Goal: Information Seeking & Learning: Learn about a topic

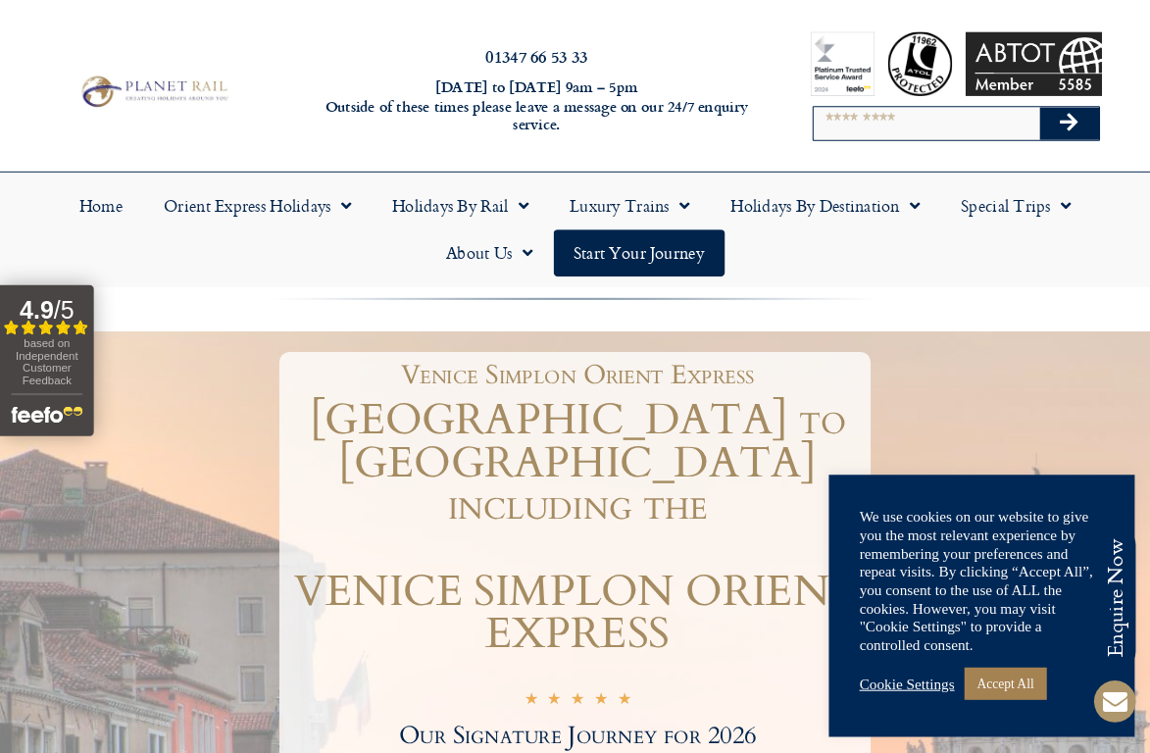
scroll to position [9, 0]
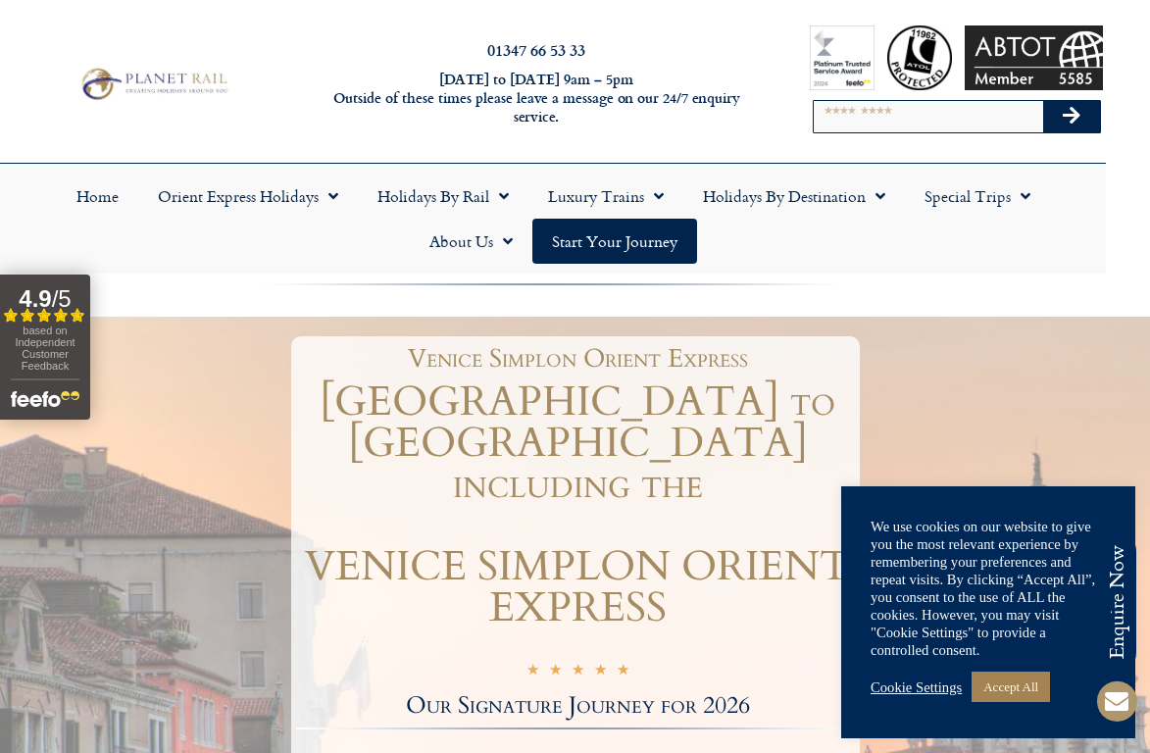
click at [923, 683] on link "Cookie Settings" at bounding box center [916, 687] width 91 height 18
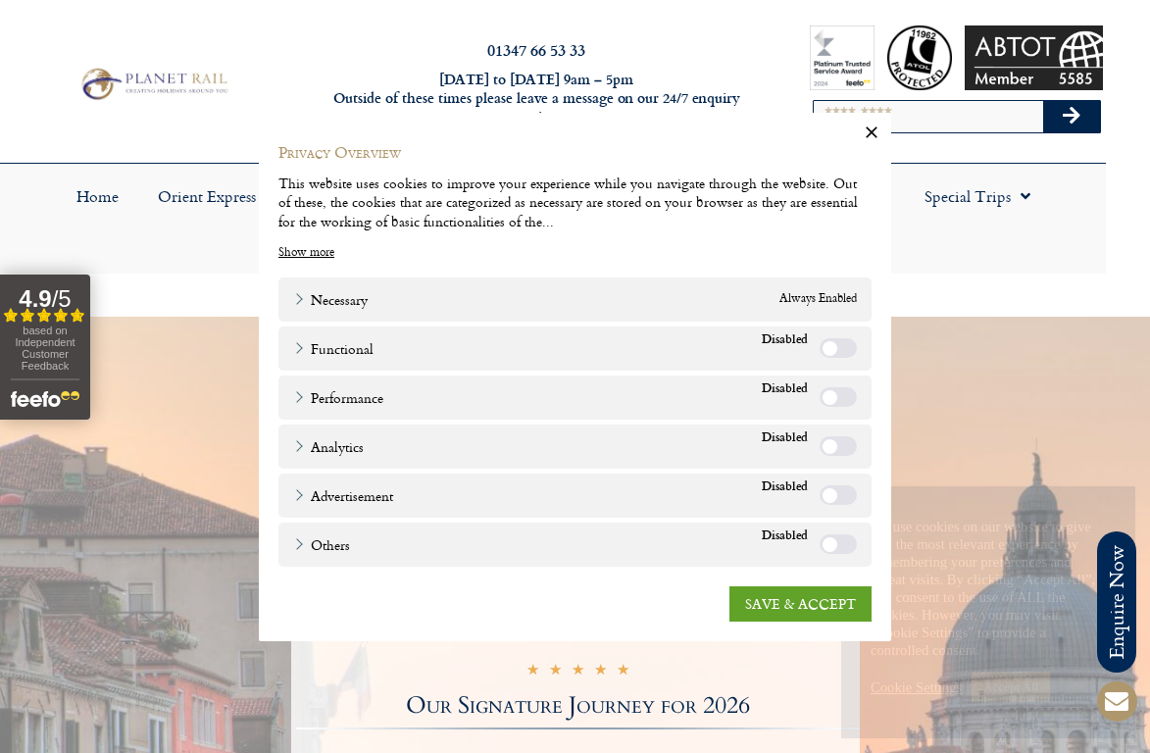
click at [809, 615] on link "SAVE & ACCEPT" at bounding box center [800, 602] width 142 height 35
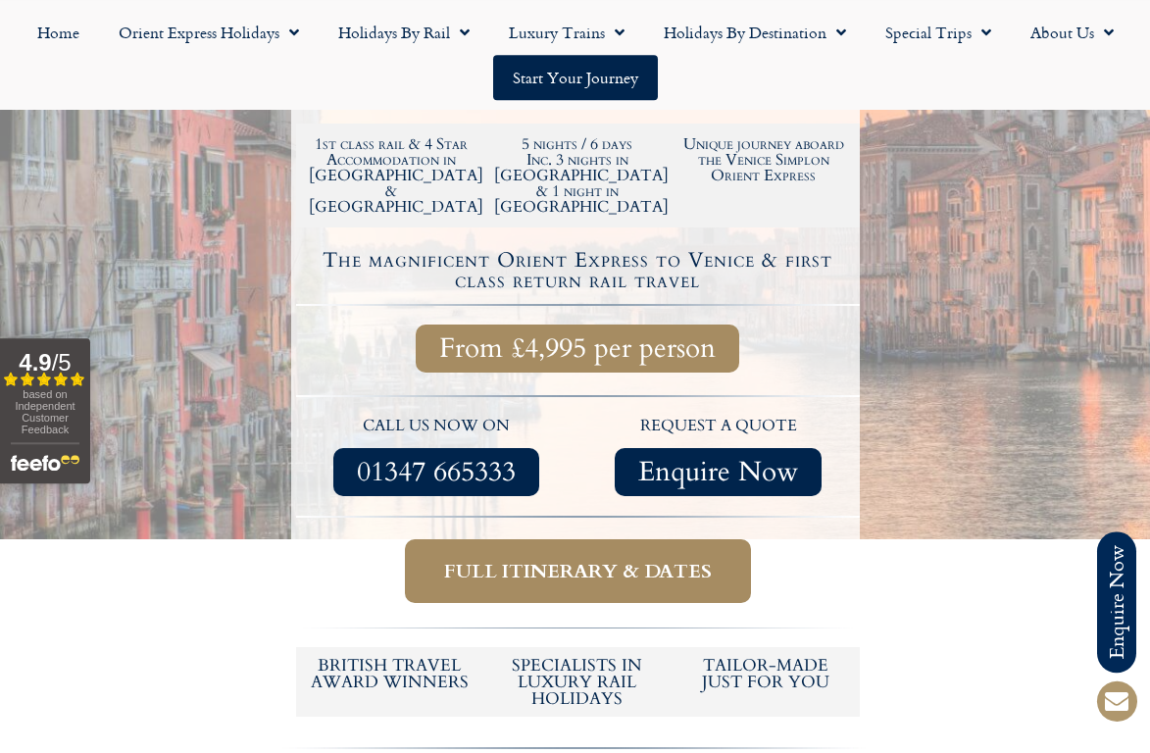
scroll to position [643, 0]
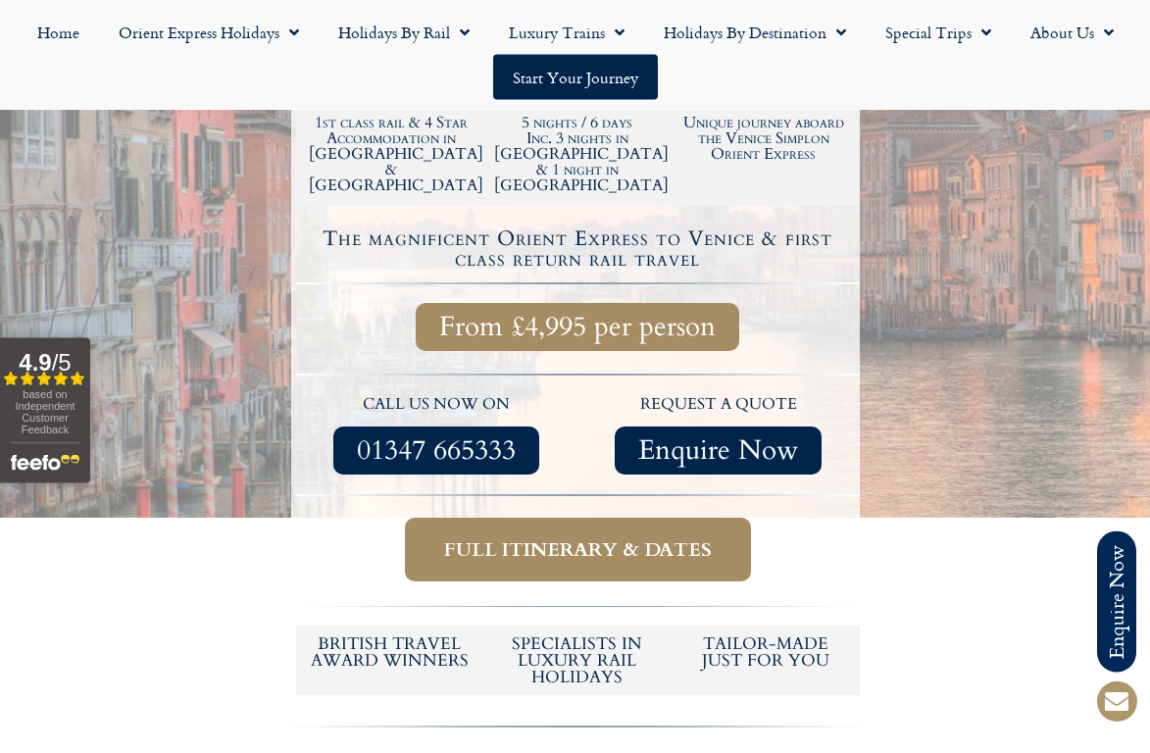
click at [709, 537] on span "Full itinerary & dates" at bounding box center [578, 549] width 268 height 25
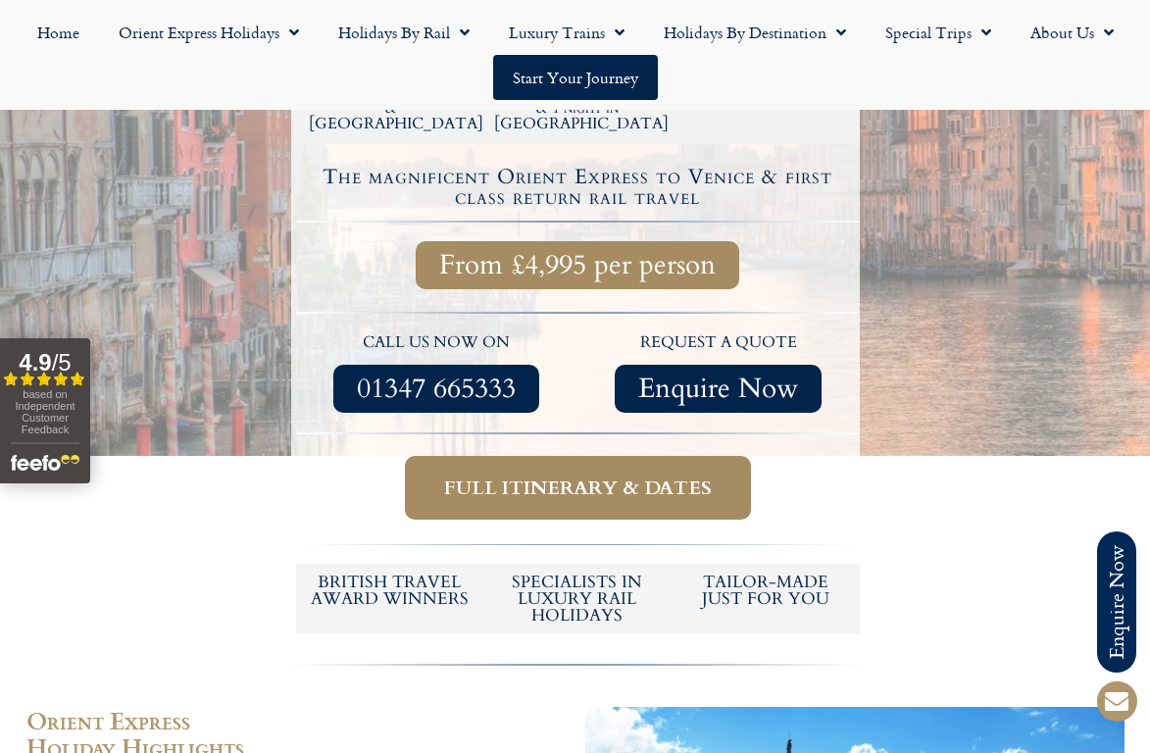
scroll to position [712, 0]
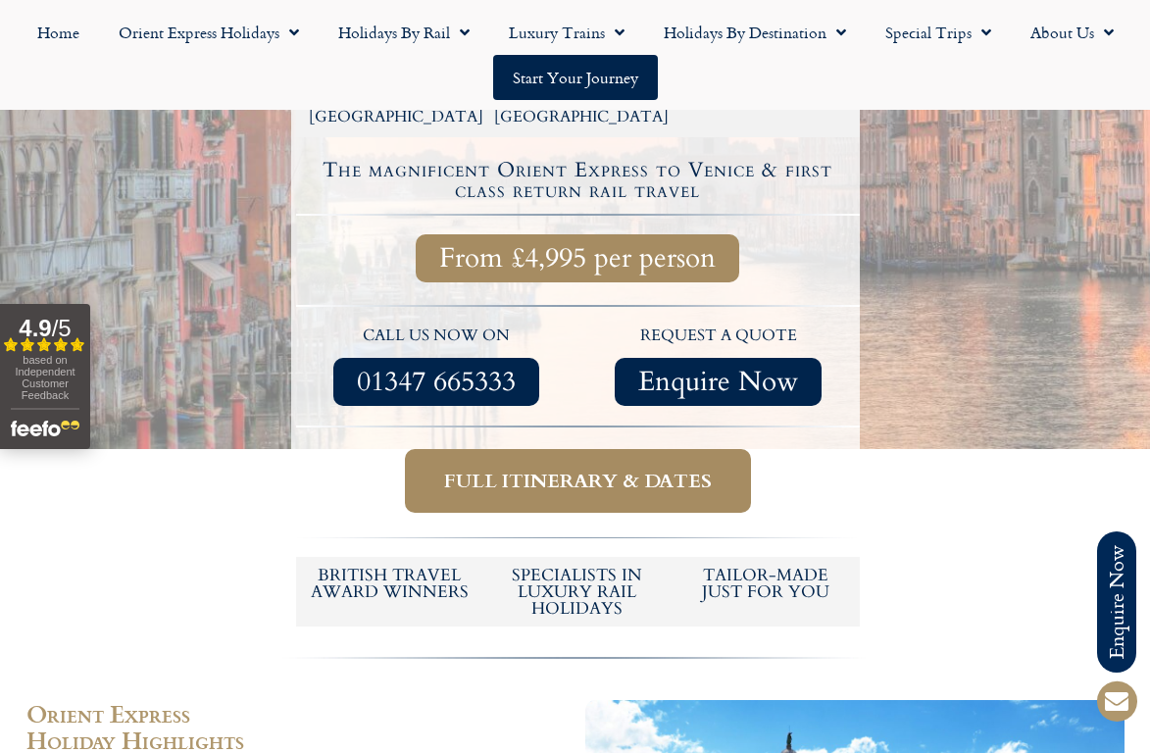
click at [703, 469] on span "Full itinerary & dates" at bounding box center [578, 481] width 268 height 25
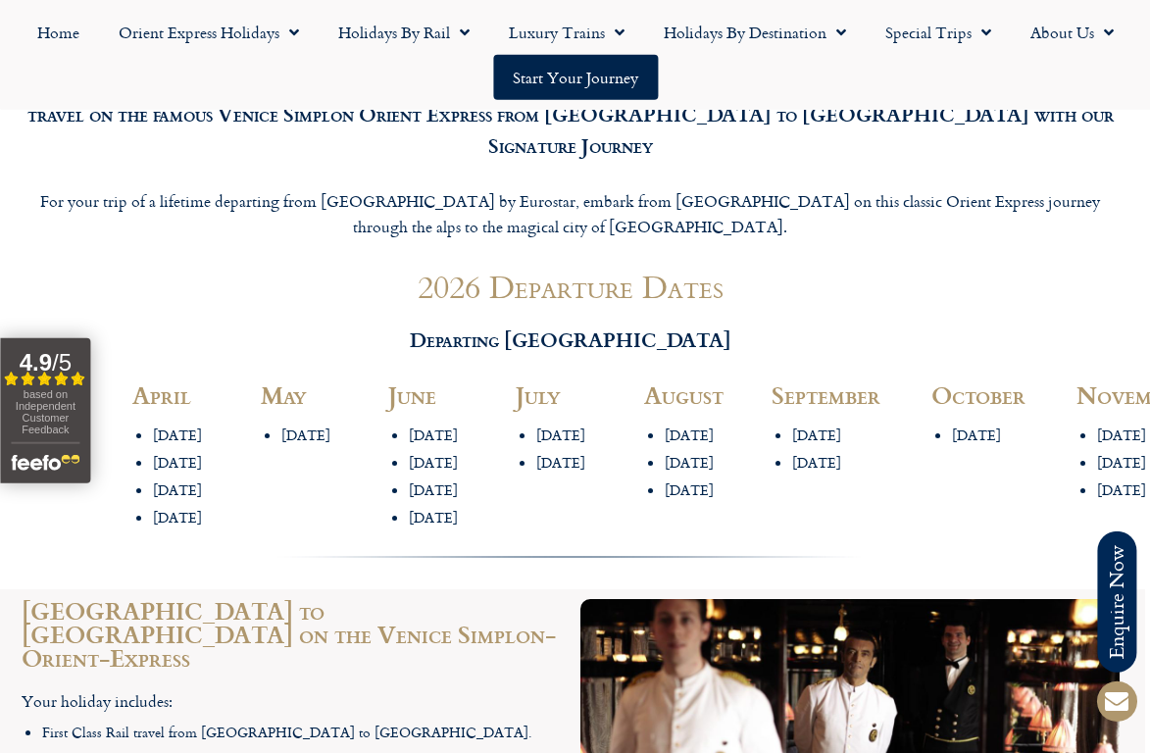
scroll to position [2167, 5]
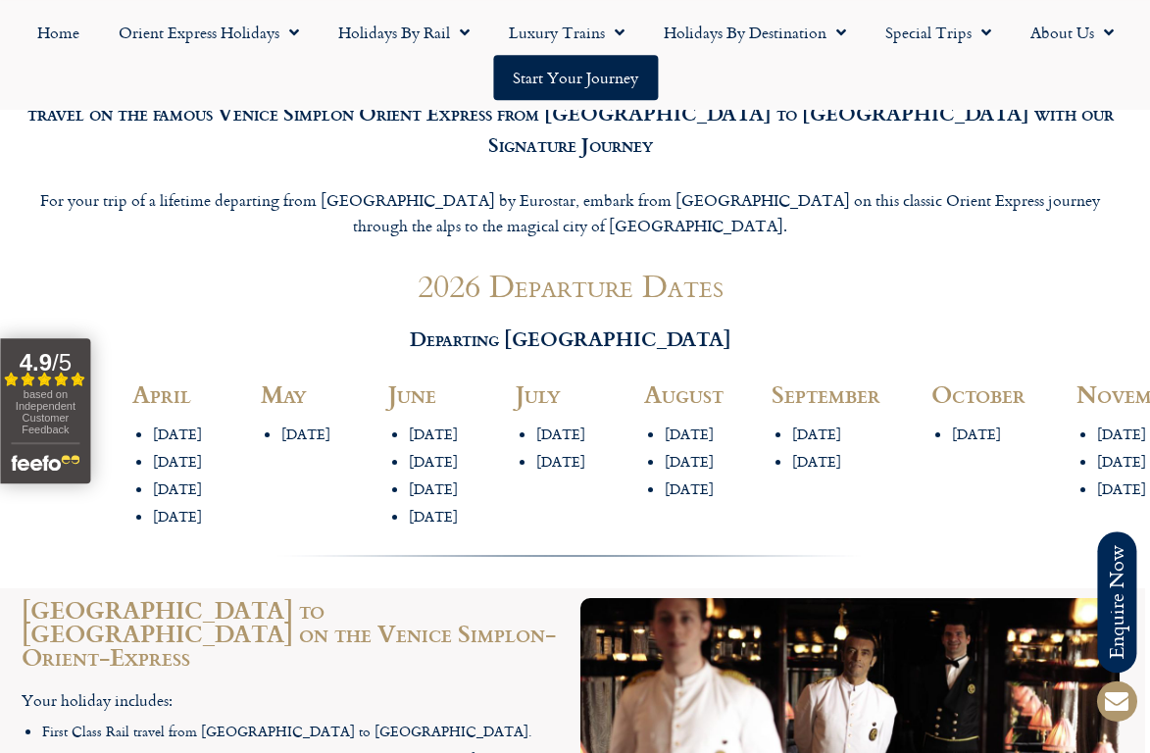
click at [987, 373] on div "[DATE] October" at bounding box center [994, 459] width 145 height 173
click at [1003, 425] on li "[DATE]" at bounding box center [1004, 434] width 105 height 19
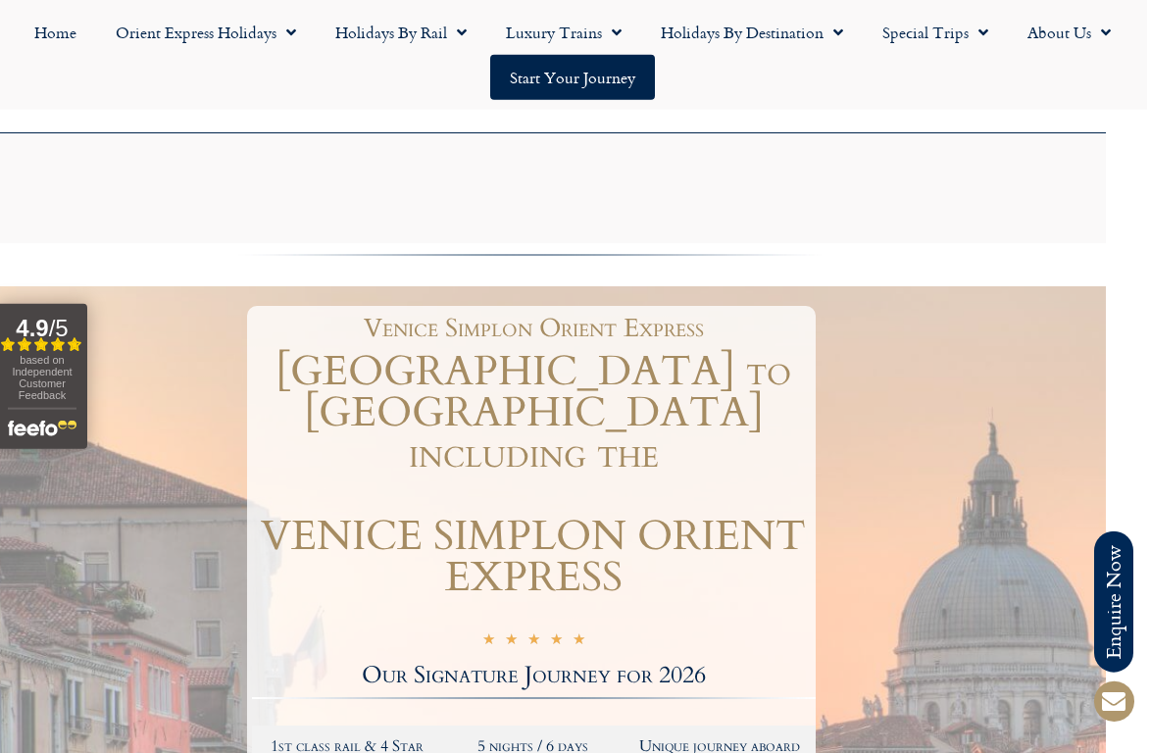
scroll to position [0, 41]
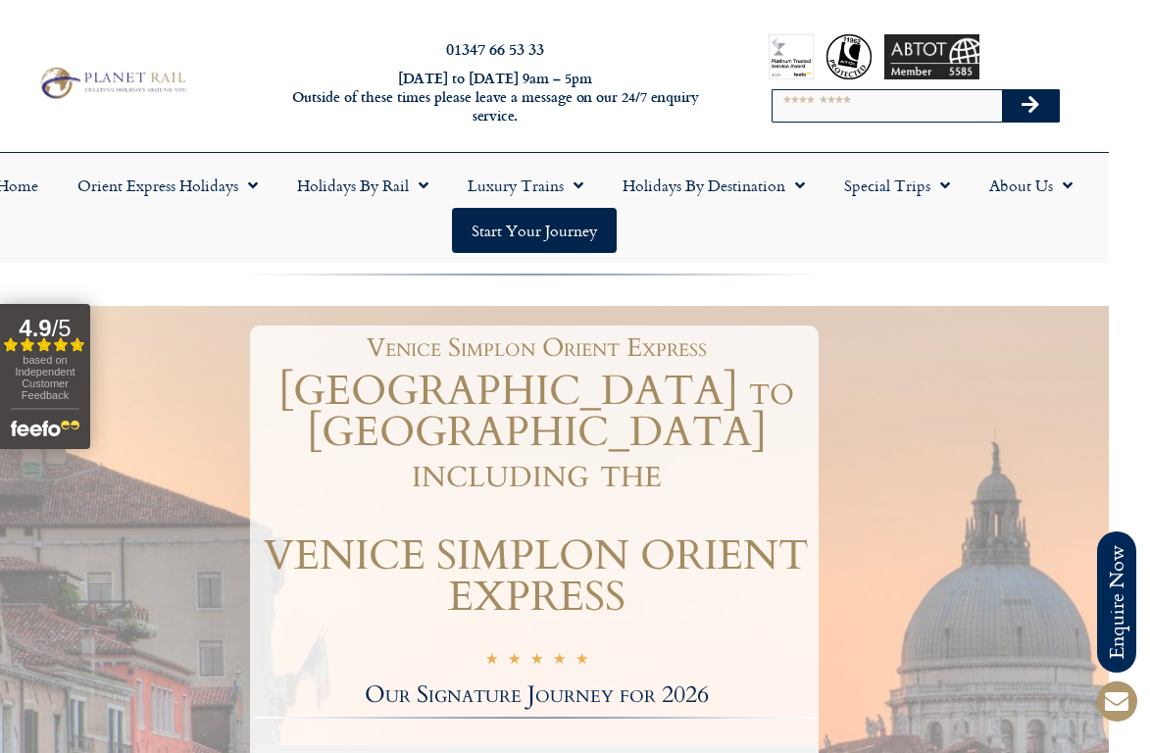
click at [232, 180] on link "Orient Express Holidays" at bounding box center [168, 185] width 220 height 45
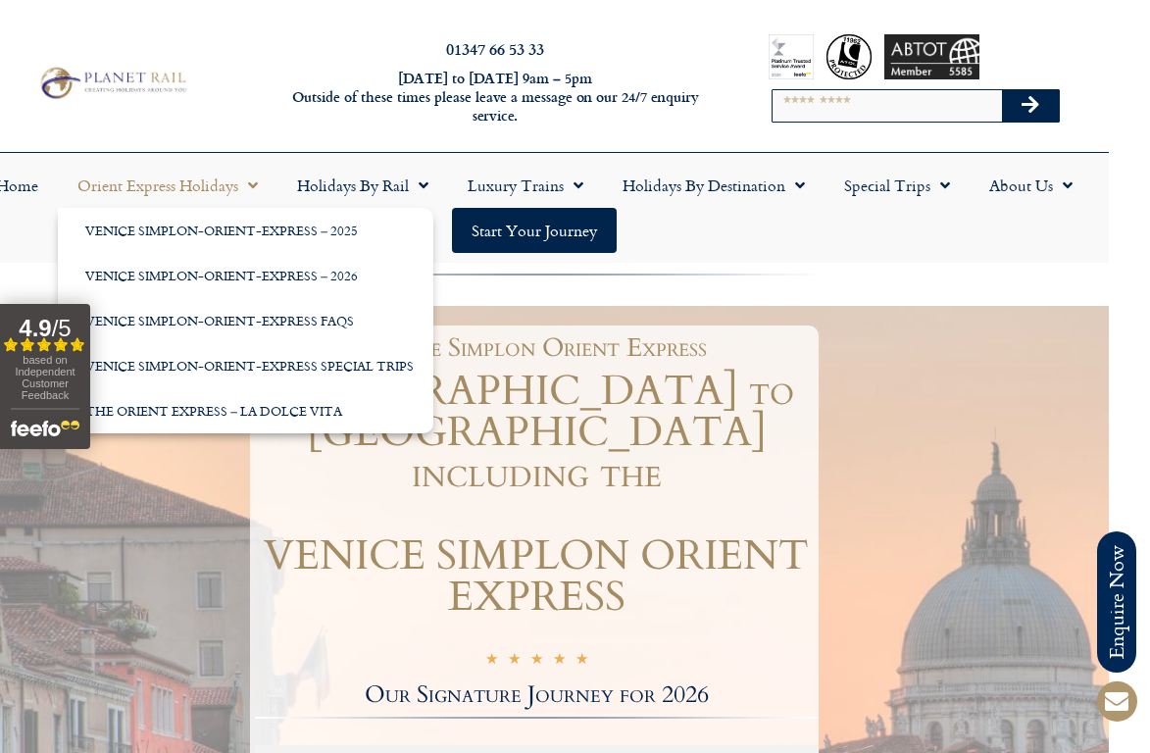
click at [838, 251] on ul "Home Orient Express Holidays Venice Simplon-Orient-Express – 2025 [GEOGRAPHIC_D…" at bounding box center [534, 208] width 1130 height 90
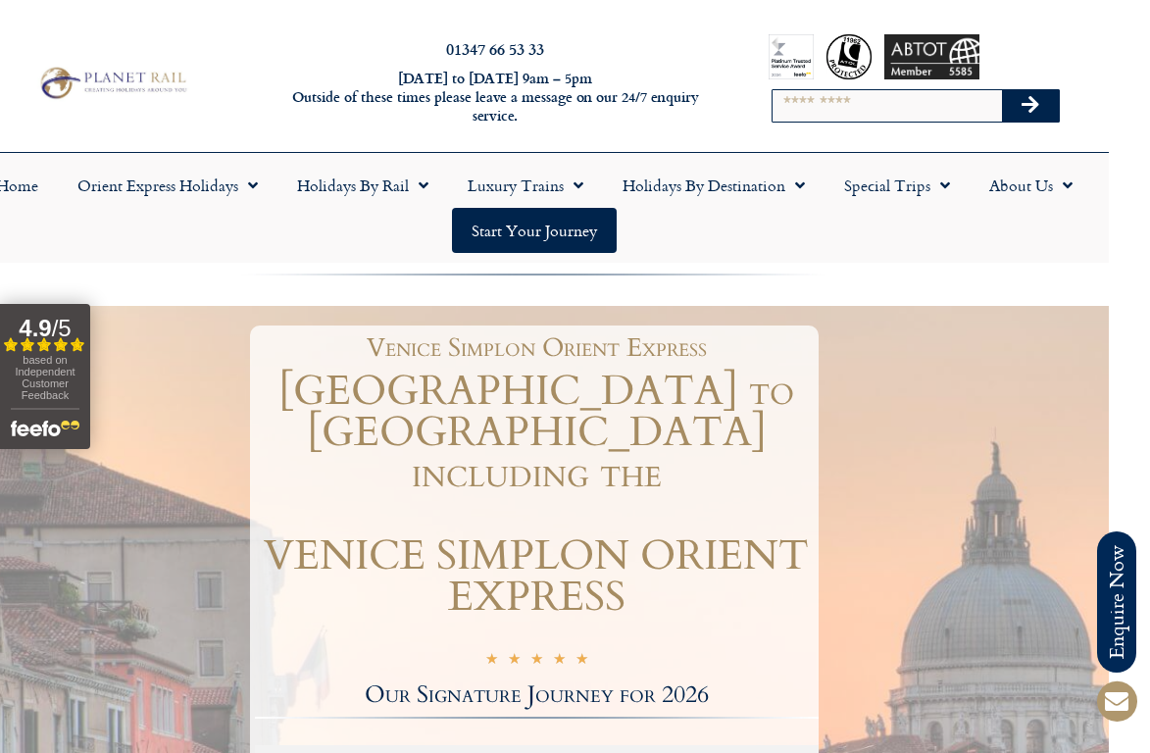
click at [581, 181] on span "Menu" at bounding box center [574, 185] width 20 height 35
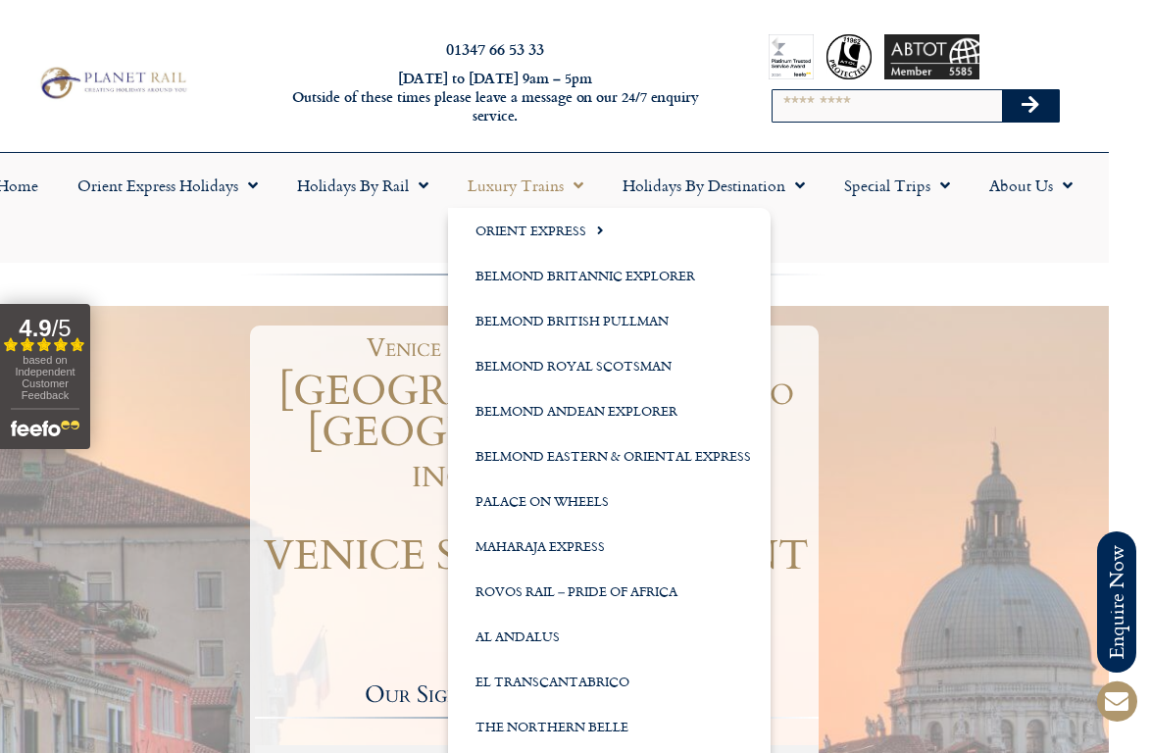
click at [656, 368] on link "Belmond Royal Scotsman" at bounding box center [609, 365] width 323 height 45
